Goal: Information Seeking & Learning: Learn about a topic

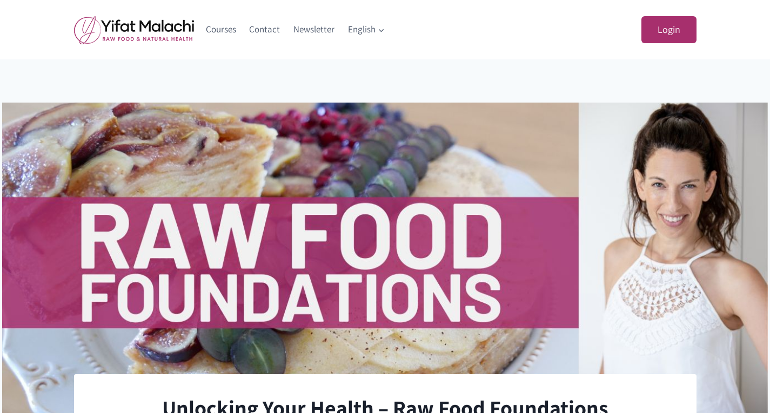
drag, startPoint x: 768, startPoint y: 100, endPoint x: 772, endPoint y: 114, distance: 14.6
click at [224, 34] on link "Courses" at bounding box center [221, 30] width 44 height 26
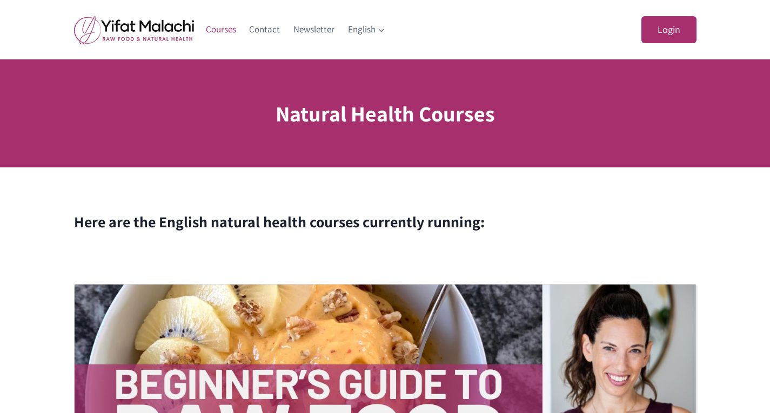
drag, startPoint x: 767, startPoint y: 90, endPoint x: 772, endPoint y: 109, distance: 20.1
click at [304, 33] on link "Newsletter" at bounding box center [314, 30] width 55 height 26
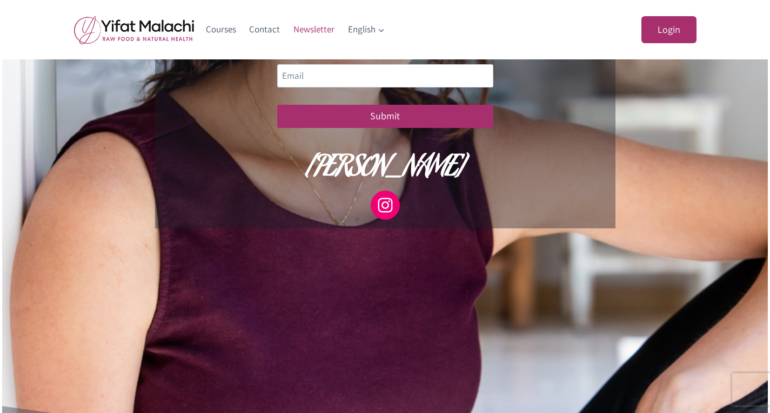
scroll to position [289, 0]
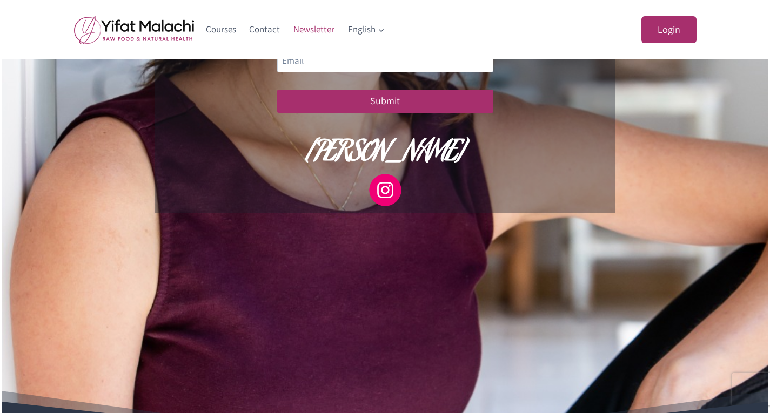
click at [391, 201] on icon at bounding box center [385, 190] width 22 height 22
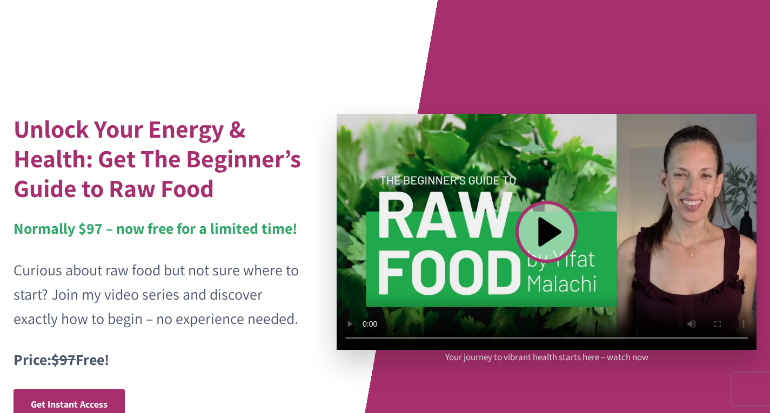
click at [550, 245] on video at bounding box center [547, 232] width 420 height 236
